Goal: Obtain resource: Obtain resource

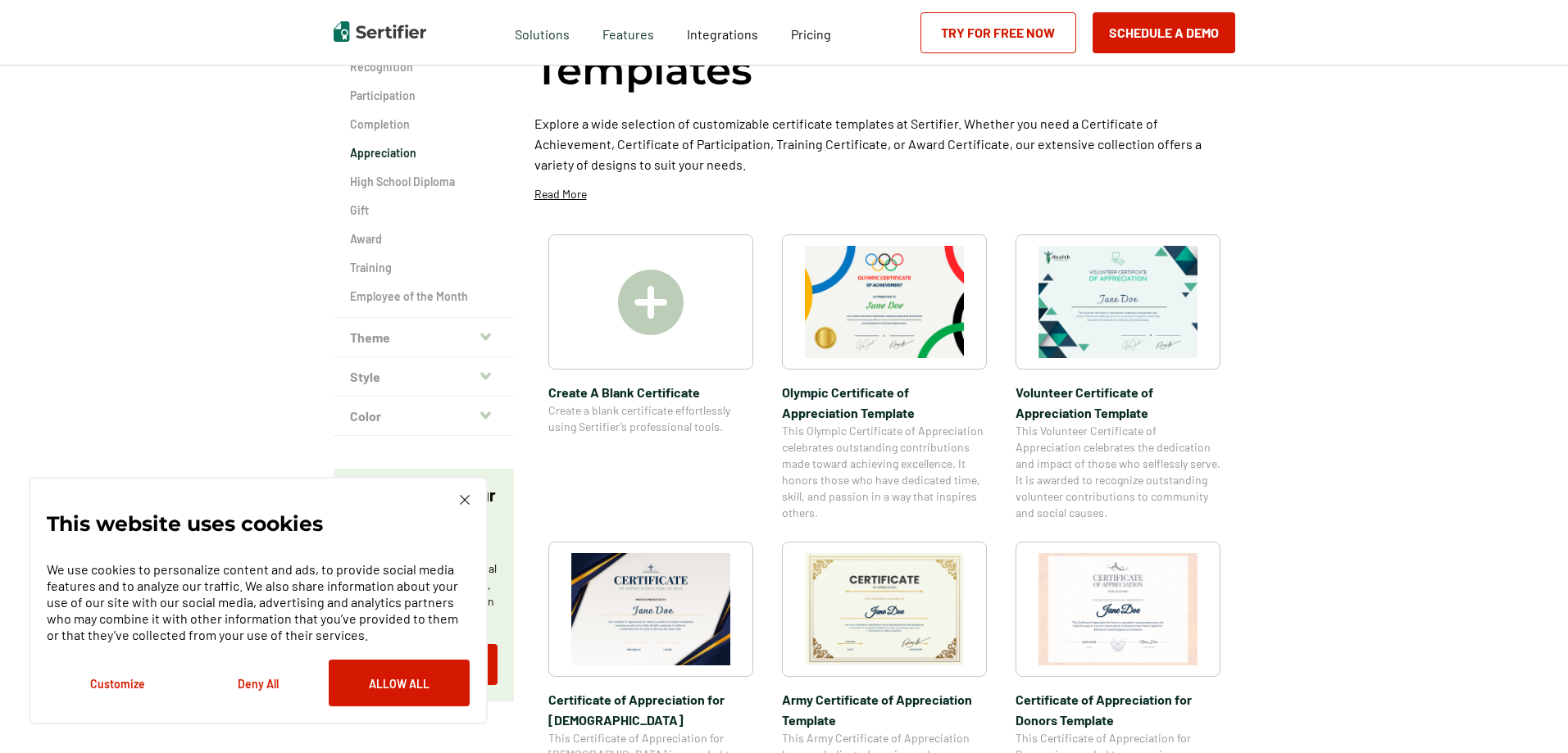
scroll to position [328, 0]
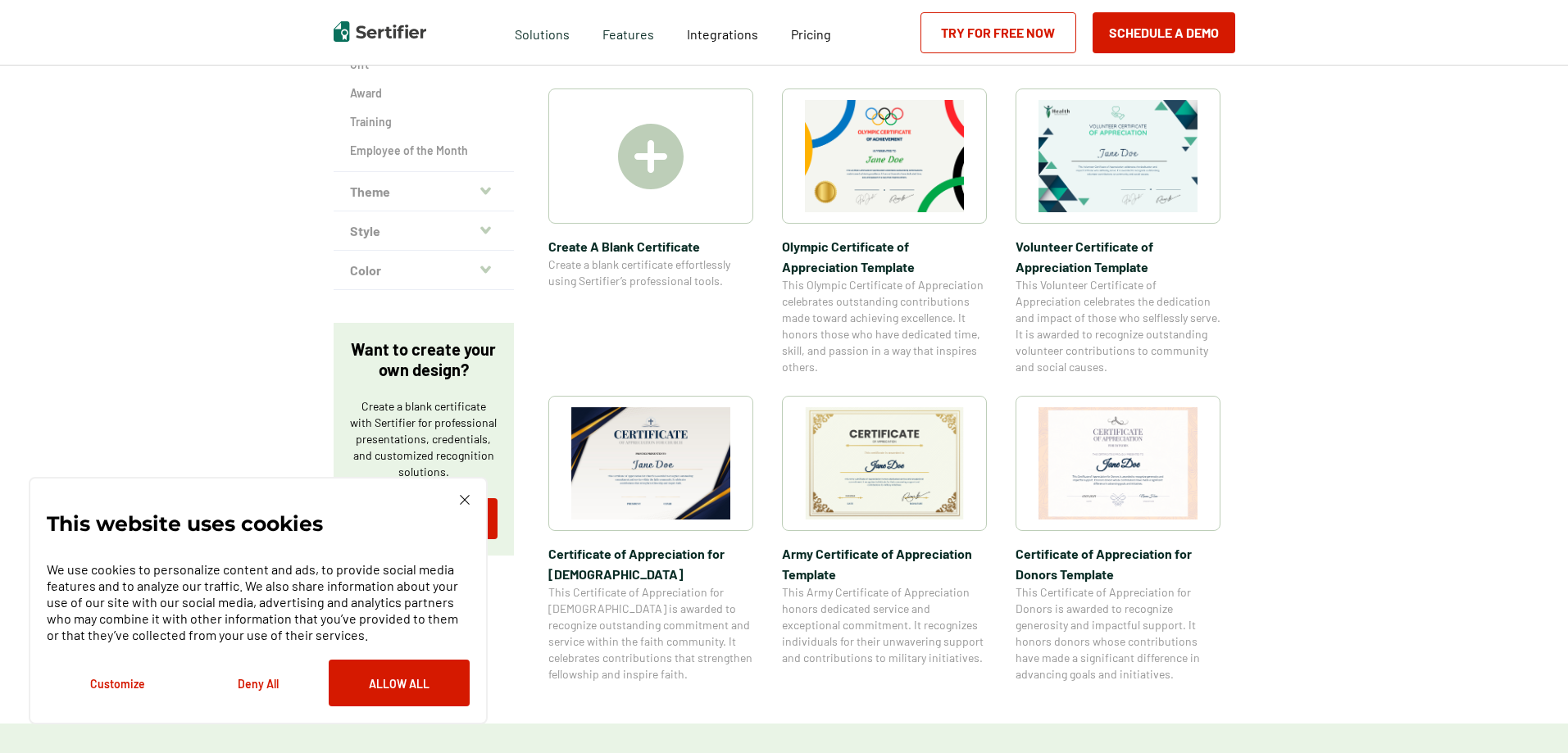
click at [929, 486] on img at bounding box center [885, 463] width 159 height 112
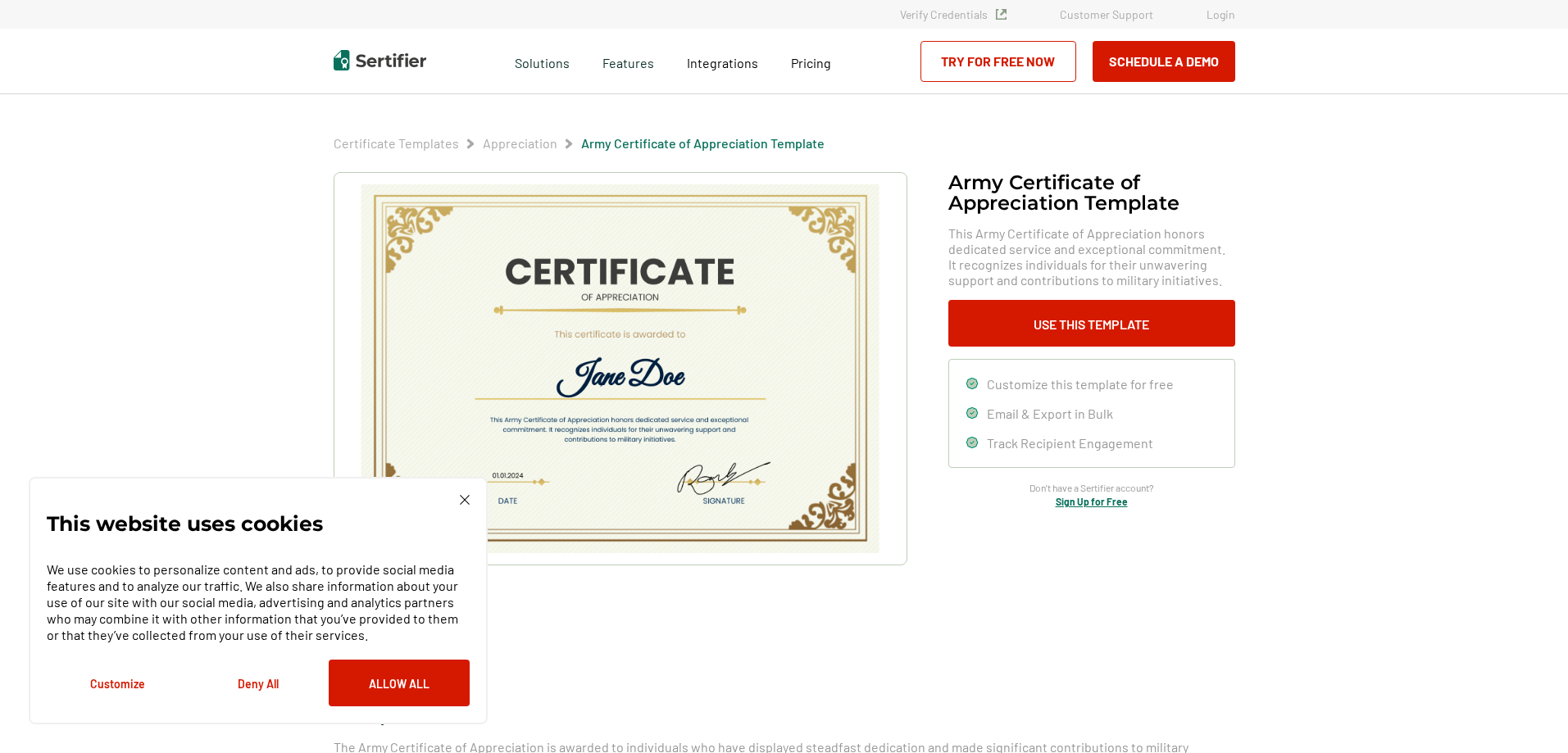
click at [462, 496] on img at bounding box center [465, 500] width 10 height 10
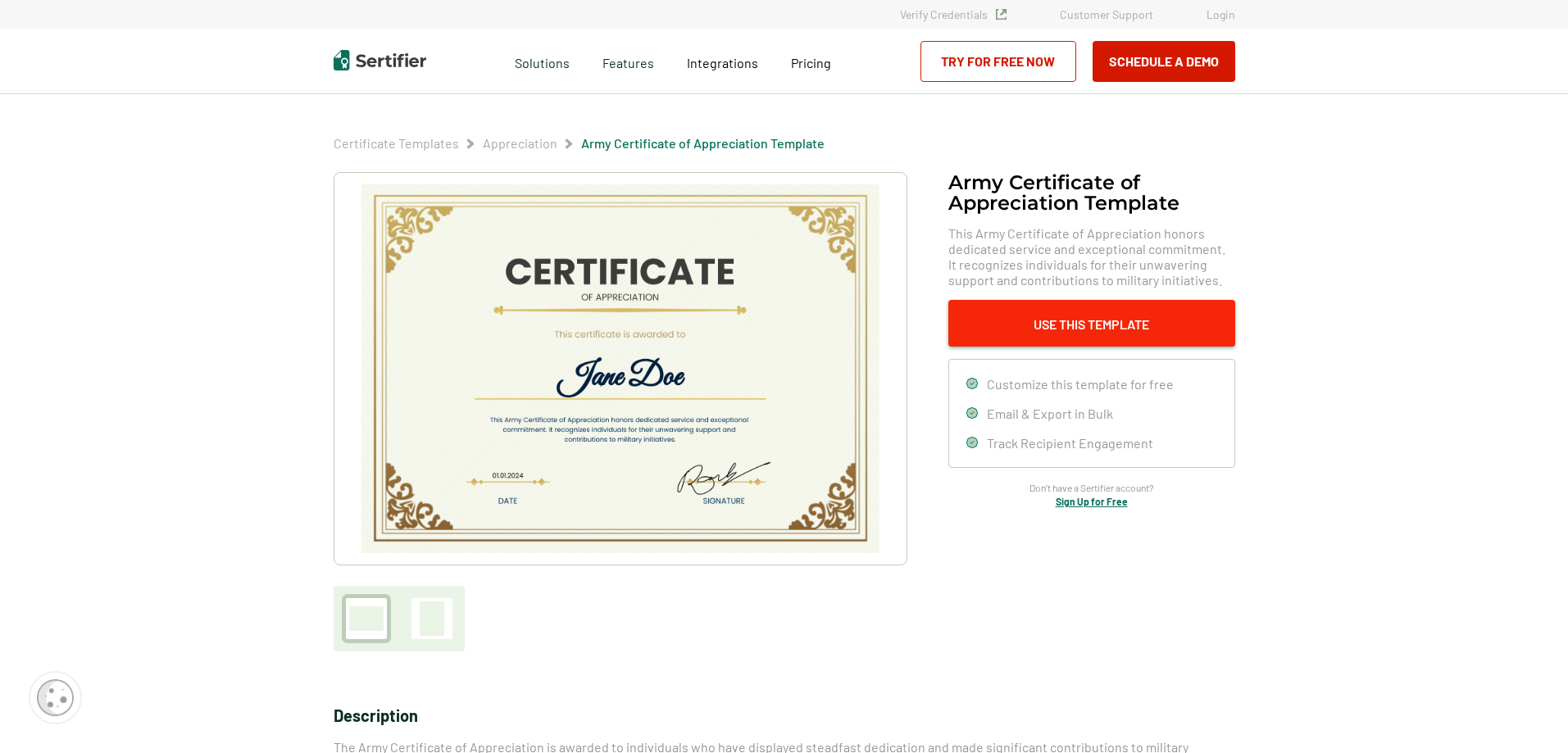
click at [1078, 323] on button "Use This Template" at bounding box center [1092, 323] width 287 height 47
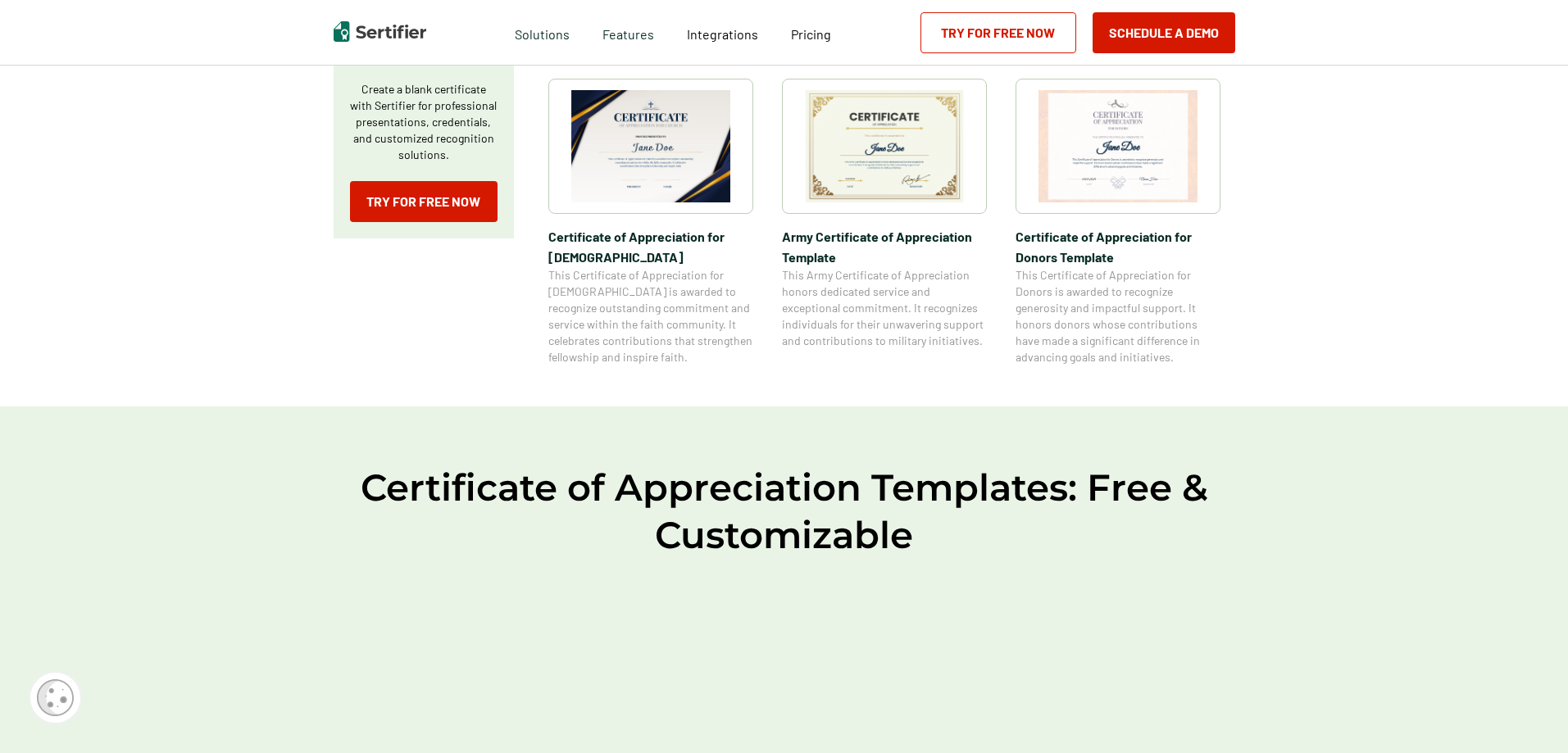
scroll to position [656, 0]
